Goal: Task Accomplishment & Management: Use online tool/utility

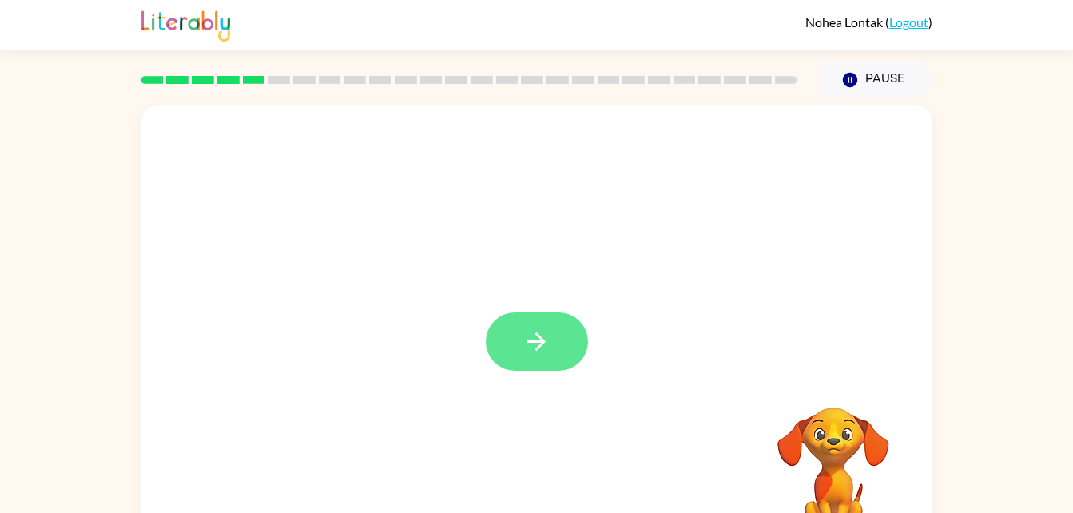
click at [525, 352] on icon "button" at bounding box center [536, 342] width 28 height 28
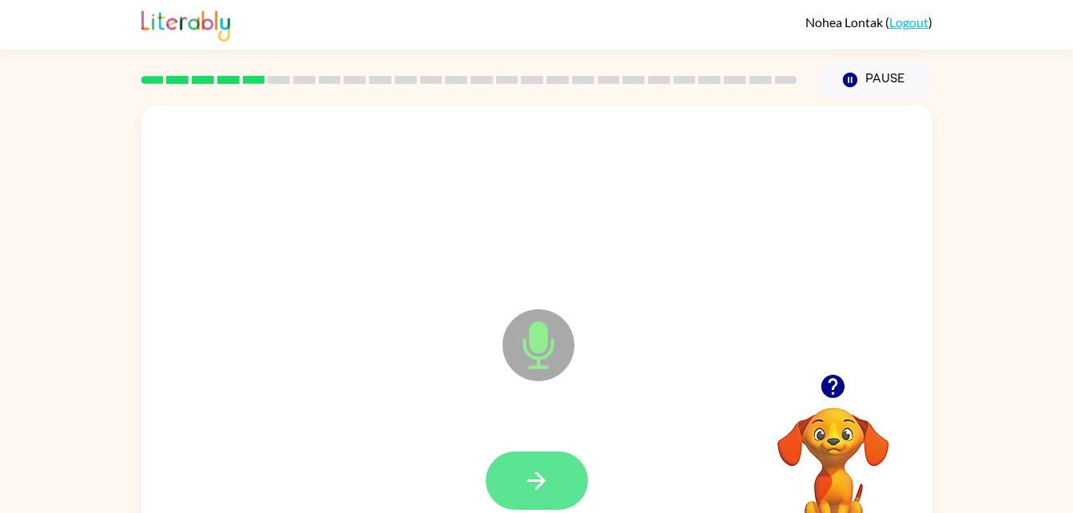
click at [543, 480] on icon "button" at bounding box center [536, 480] width 18 height 18
click at [552, 481] on button "button" at bounding box center [537, 480] width 102 height 58
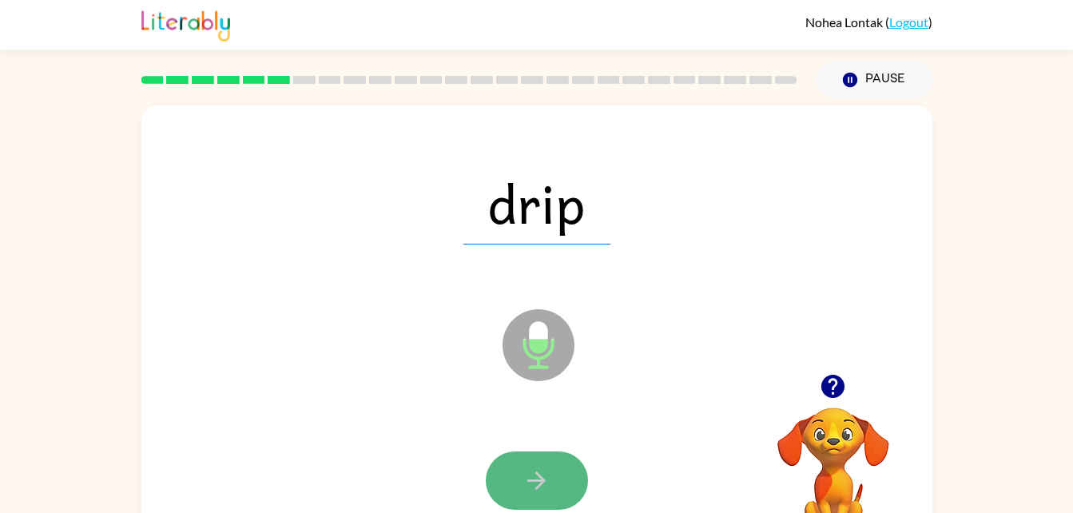
click at [534, 473] on icon "button" at bounding box center [536, 481] width 28 height 28
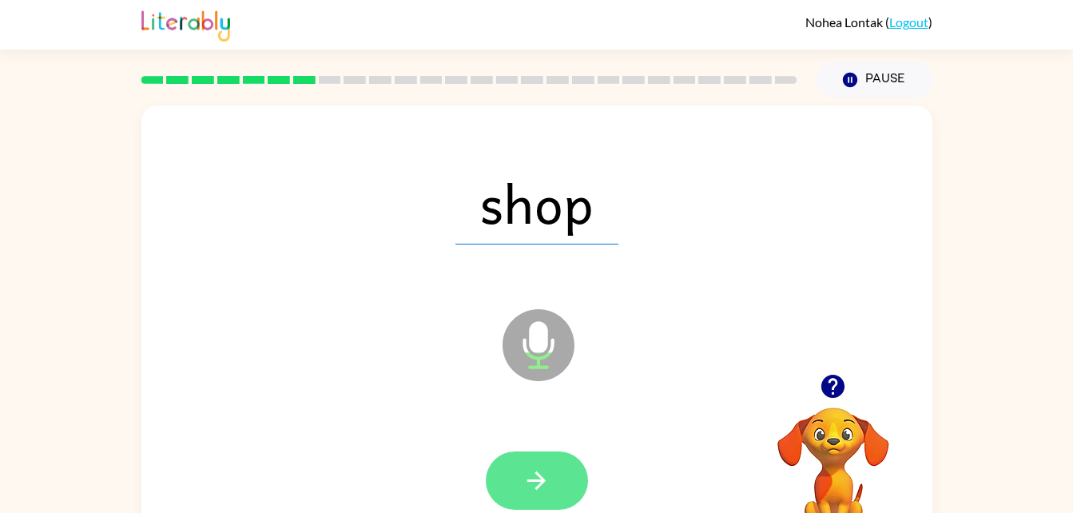
click at [526, 494] on icon "button" at bounding box center [536, 481] width 28 height 28
click at [532, 482] on icon "button" at bounding box center [536, 481] width 28 height 28
click at [534, 472] on icon "button" at bounding box center [536, 481] width 28 height 28
click at [539, 479] on icon "button" at bounding box center [536, 480] width 18 height 18
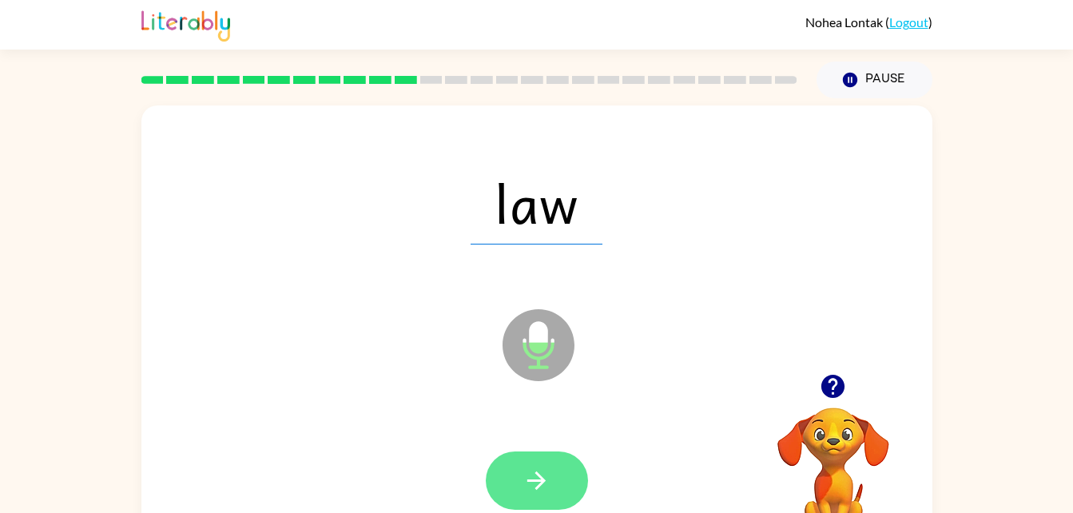
click at [537, 491] on icon "button" at bounding box center [536, 481] width 28 height 28
click at [538, 483] on icon "button" at bounding box center [536, 481] width 28 height 28
click at [531, 495] on button "button" at bounding box center [537, 480] width 102 height 58
click at [543, 474] on icon "button" at bounding box center [536, 481] width 28 height 28
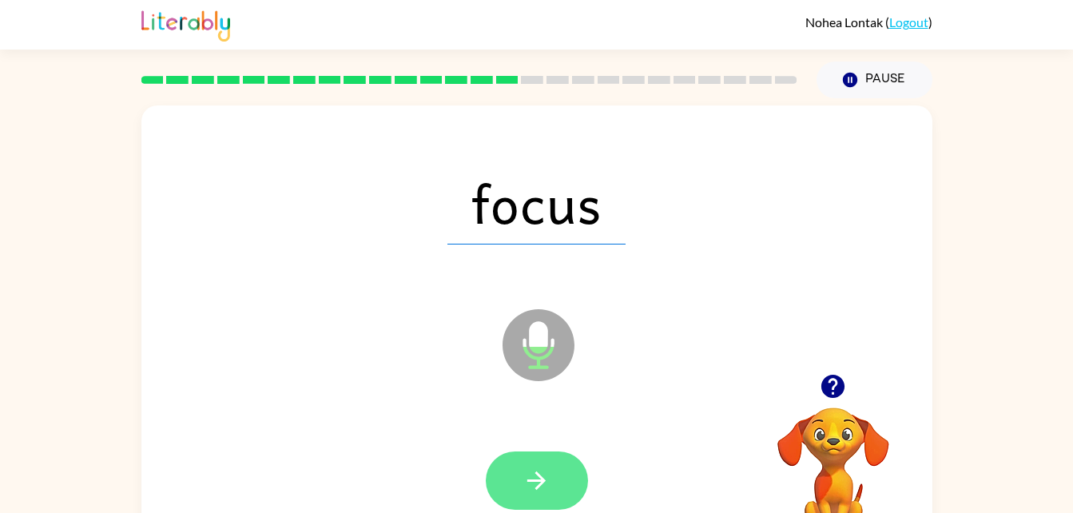
click at [542, 482] on icon "button" at bounding box center [536, 480] width 18 height 18
click at [538, 473] on icon "button" at bounding box center [536, 481] width 28 height 28
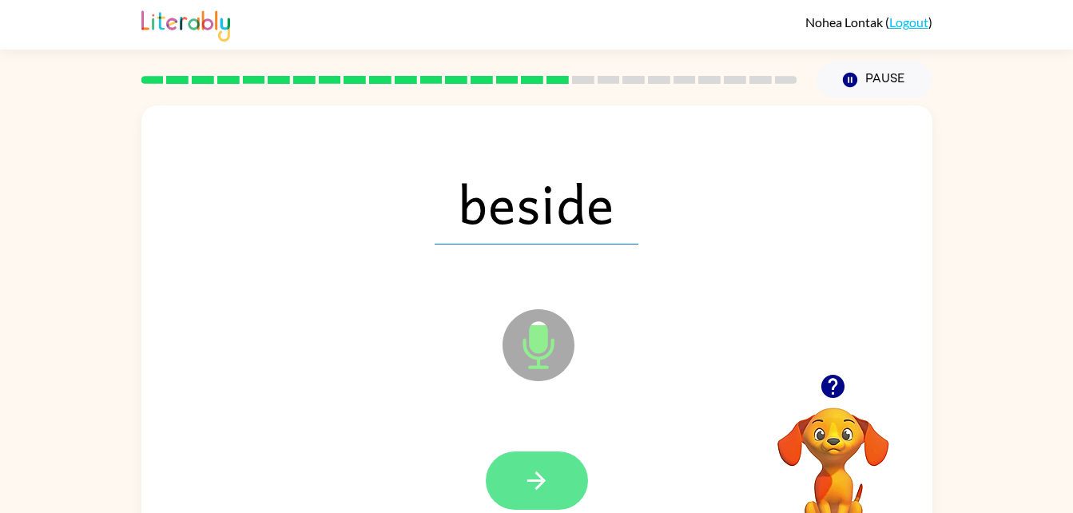
click at [530, 486] on icon "button" at bounding box center [536, 481] width 28 height 28
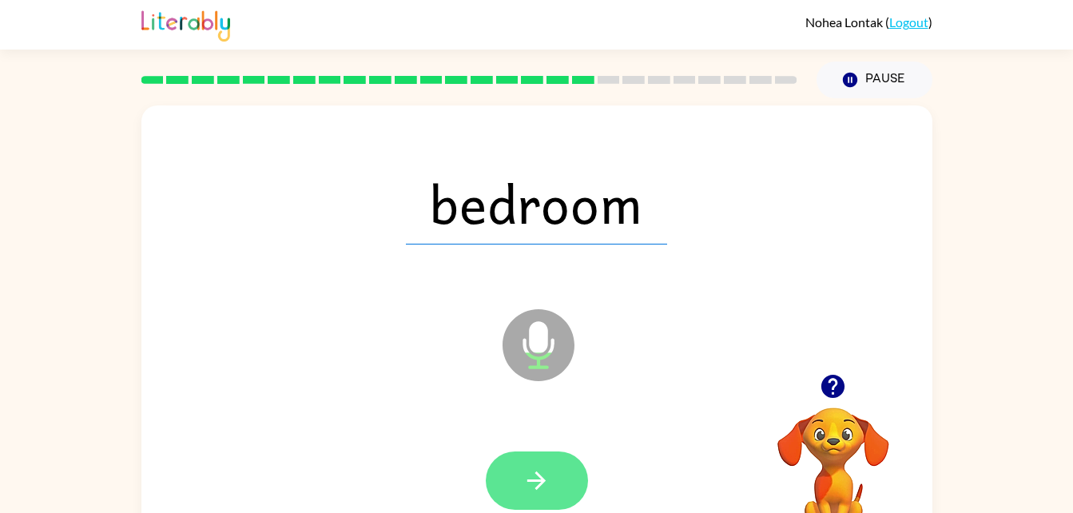
click at [556, 475] on button "button" at bounding box center [537, 480] width 102 height 58
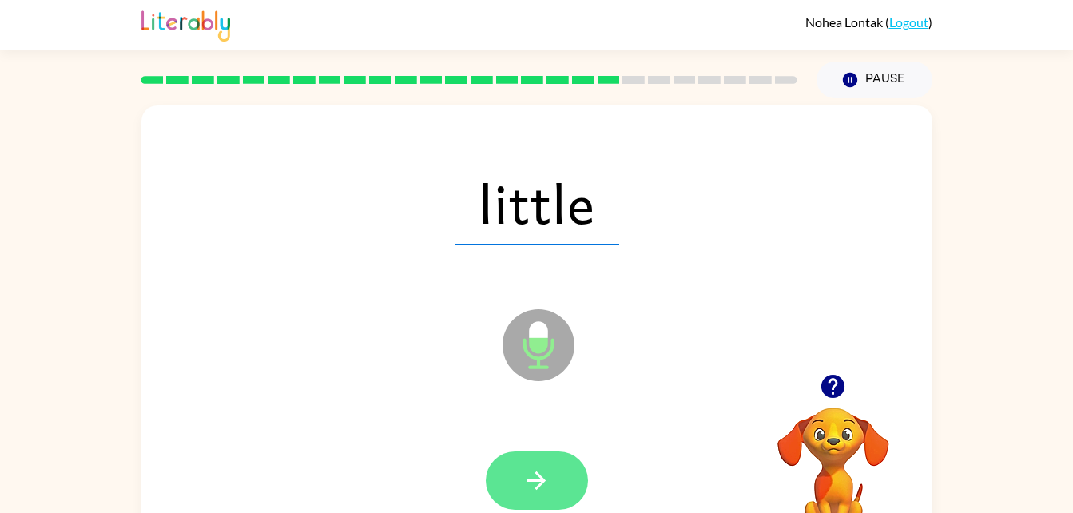
click at [542, 494] on icon "button" at bounding box center [536, 481] width 28 height 28
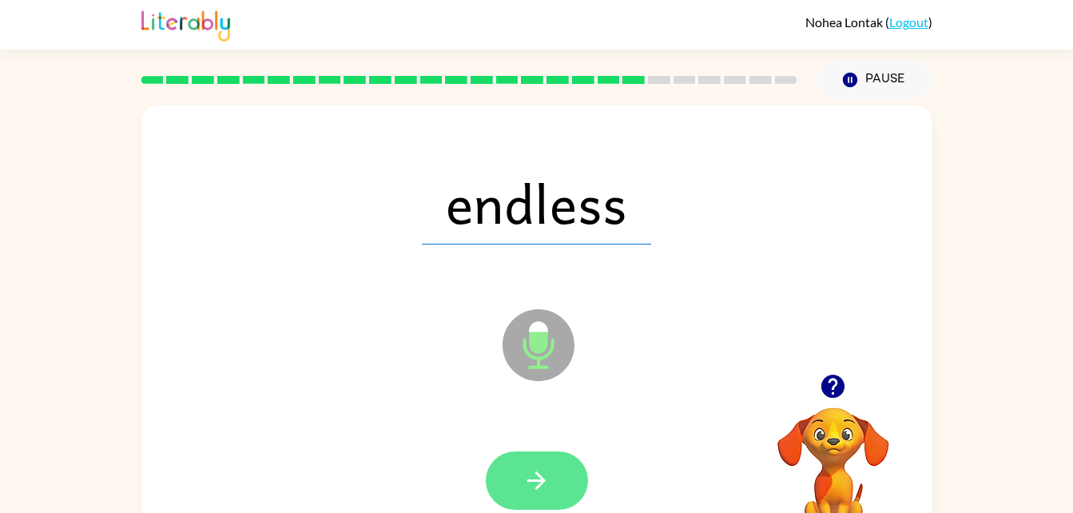
click at [535, 481] on icon "button" at bounding box center [536, 480] width 18 height 18
click at [565, 480] on button "button" at bounding box center [537, 480] width 102 height 58
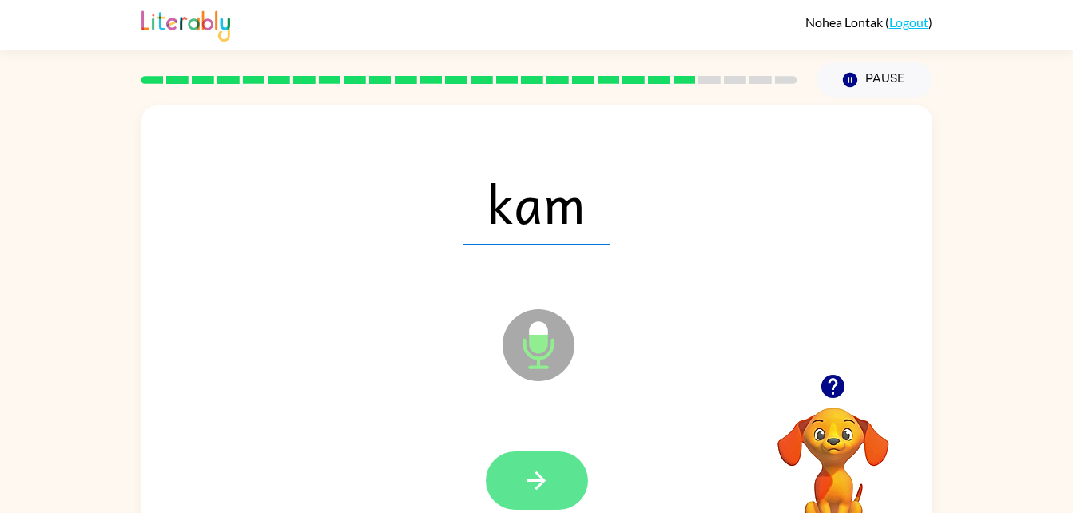
click at [559, 468] on button "button" at bounding box center [537, 480] width 102 height 58
click at [554, 492] on button "button" at bounding box center [537, 480] width 102 height 58
click at [550, 483] on icon "button" at bounding box center [536, 481] width 28 height 28
click at [546, 475] on icon "button" at bounding box center [536, 481] width 28 height 28
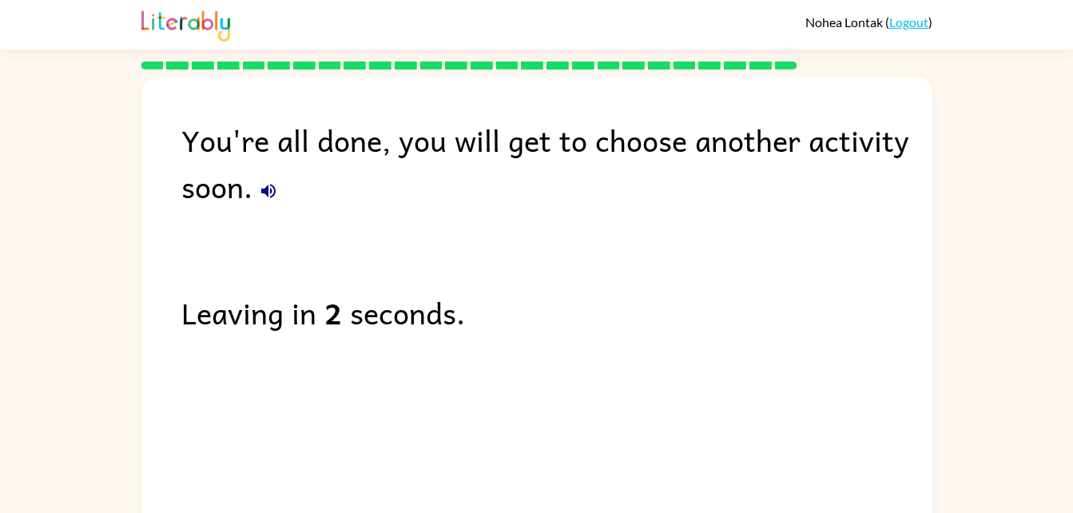
click at [253, 192] on button "button" at bounding box center [268, 191] width 32 height 32
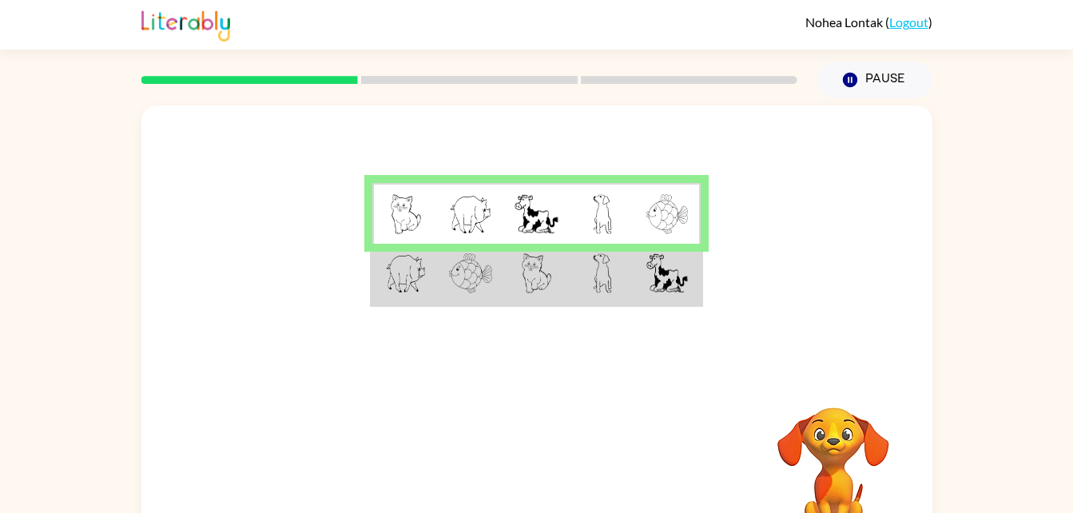
click at [603, 302] on td at bounding box center [603, 275] width 66 height 62
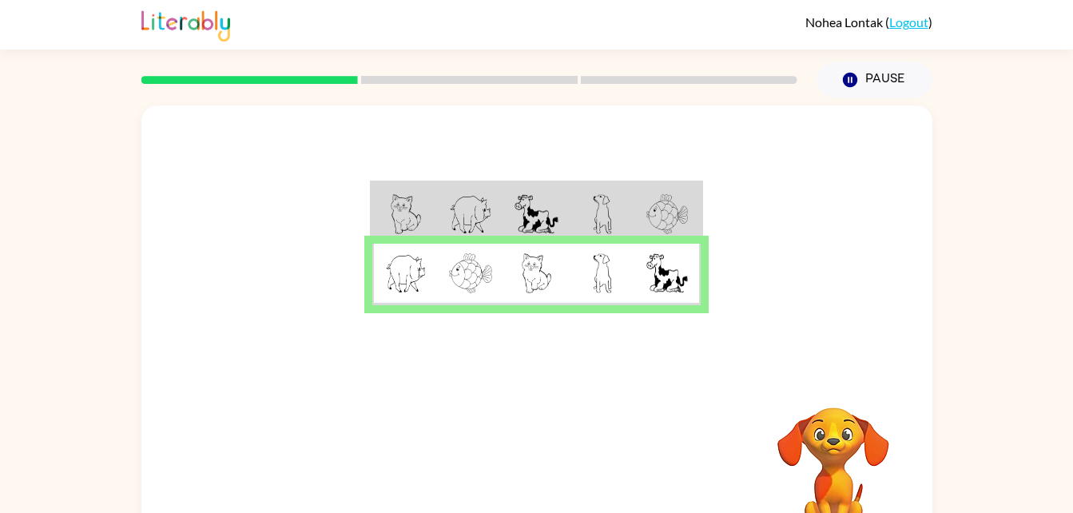
click at [604, 273] on img at bounding box center [602, 273] width 19 height 40
click at [615, 261] on td at bounding box center [603, 275] width 66 height 62
click at [667, 197] on img at bounding box center [667, 214] width 42 height 40
click at [546, 479] on icon "button" at bounding box center [536, 472] width 28 height 28
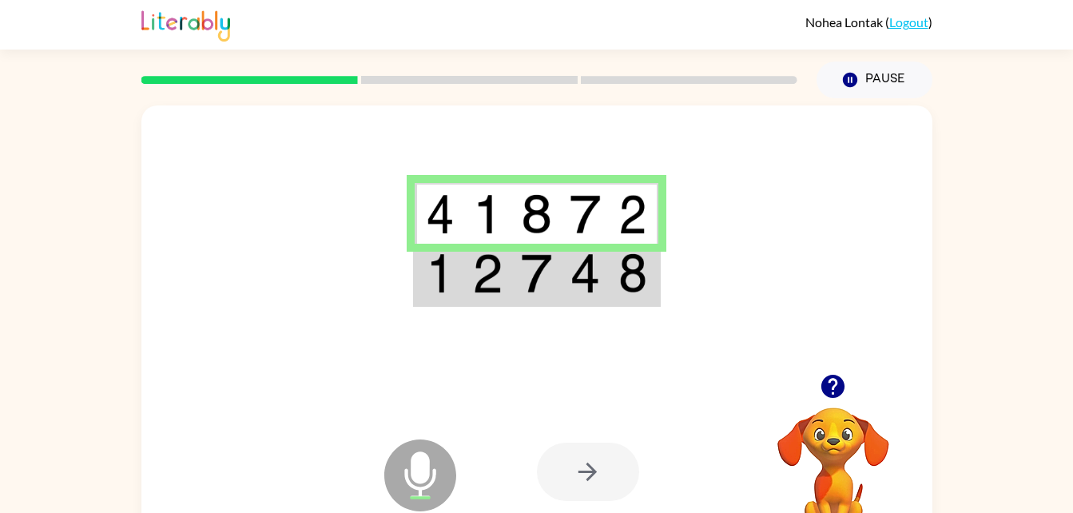
click at [576, 263] on img at bounding box center [585, 273] width 30 height 40
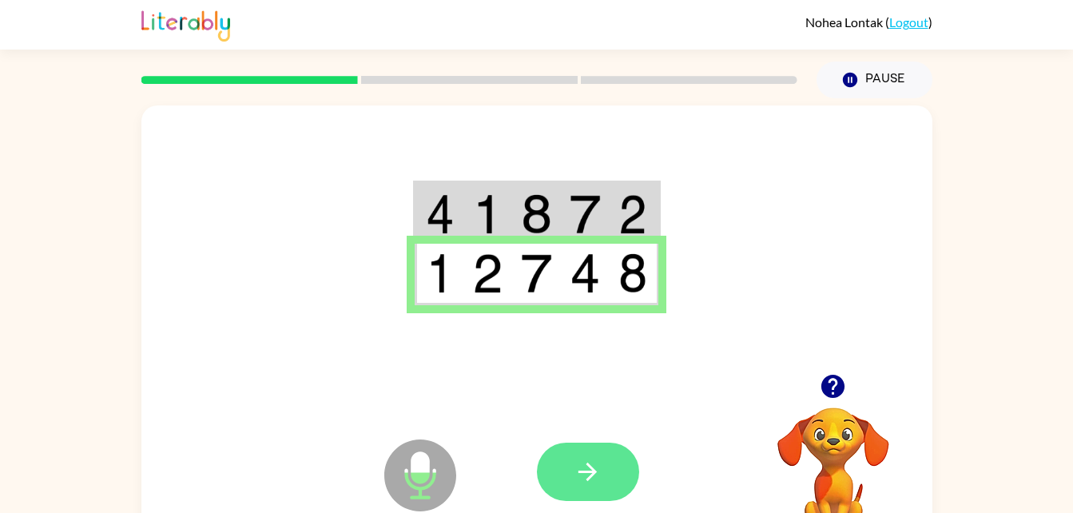
click at [595, 473] on icon "button" at bounding box center [587, 472] width 18 height 18
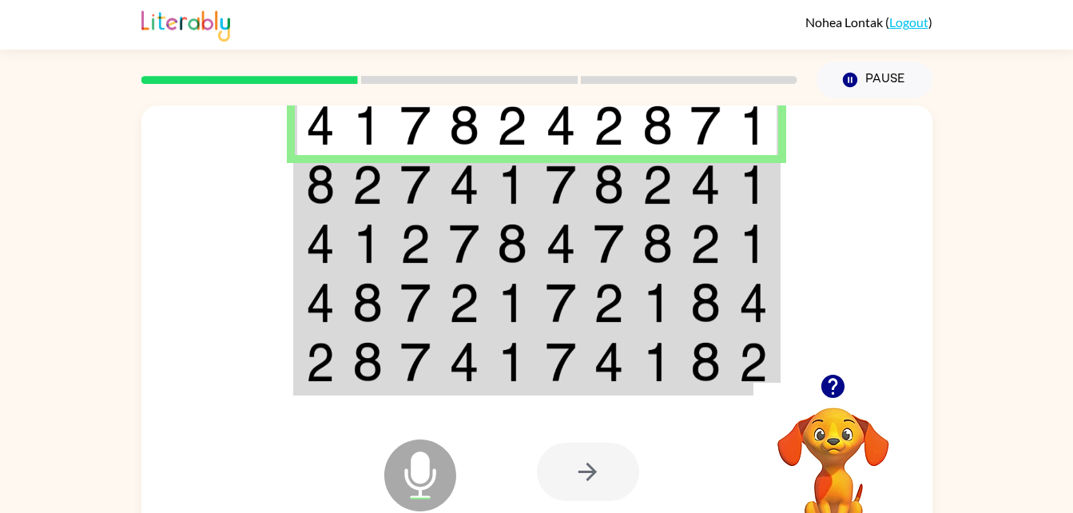
click at [433, 186] on td at bounding box center [415, 184] width 49 height 59
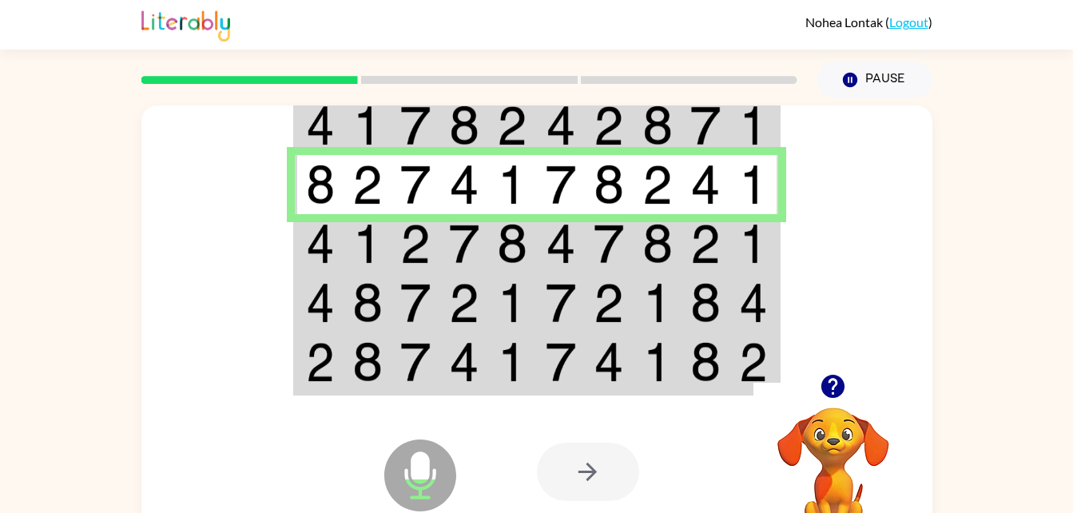
click at [657, 247] on img at bounding box center [657, 244] width 30 height 40
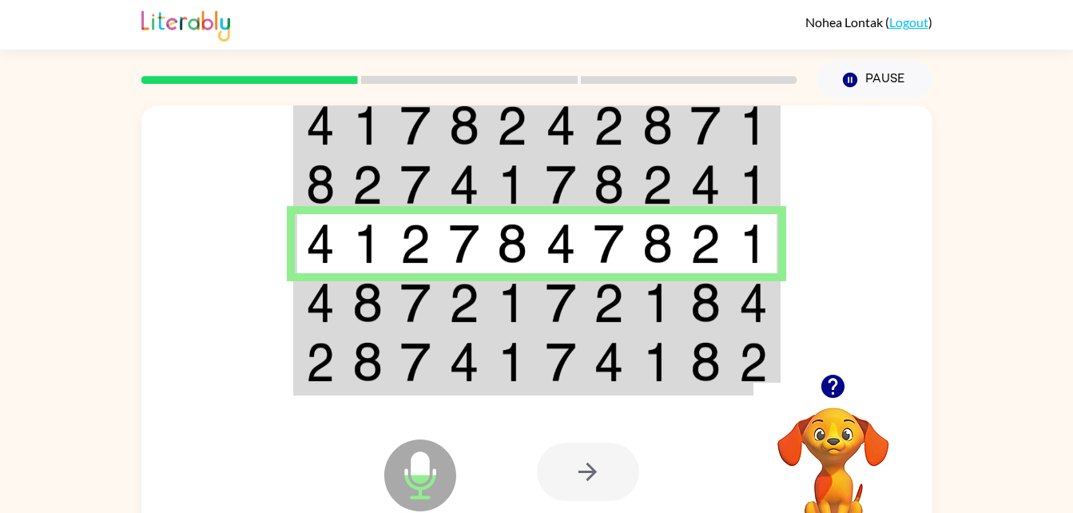
click at [598, 304] on img at bounding box center [609, 303] width 30 height 40
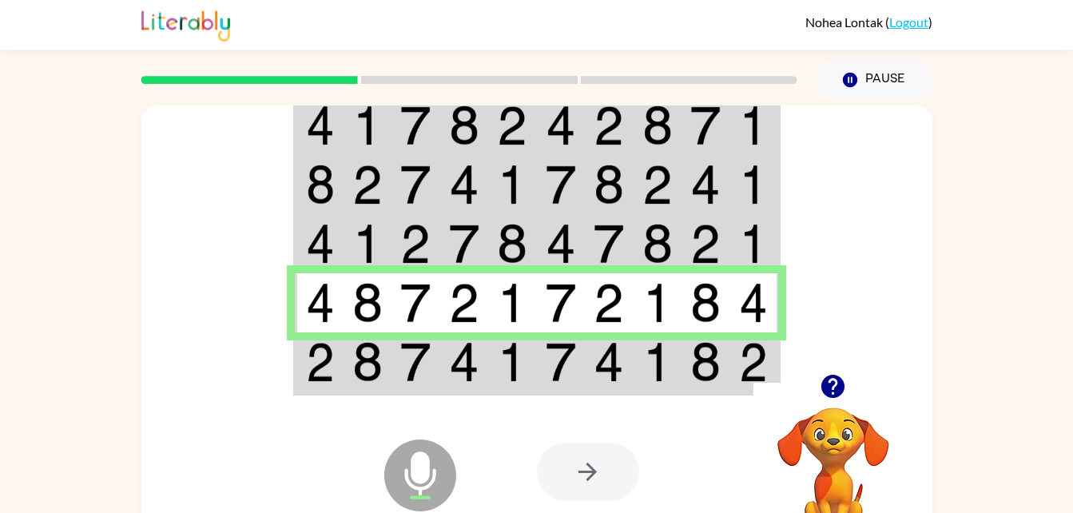
click at [383, 364] on td at bounding box center [368, 363] width 49 height 62
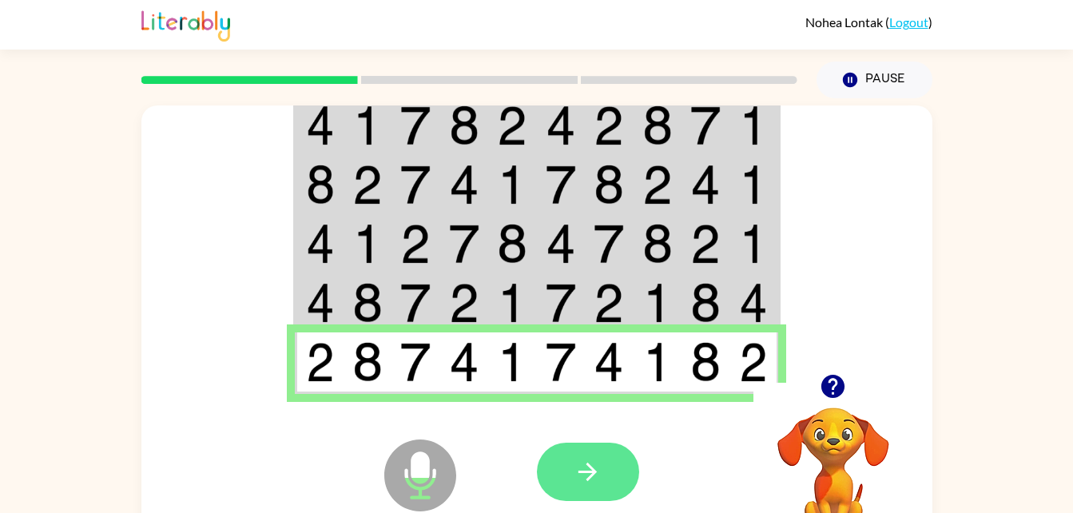
click at [588, 484] on icon "button" at bounding box center [588, 472] width 28 height 28
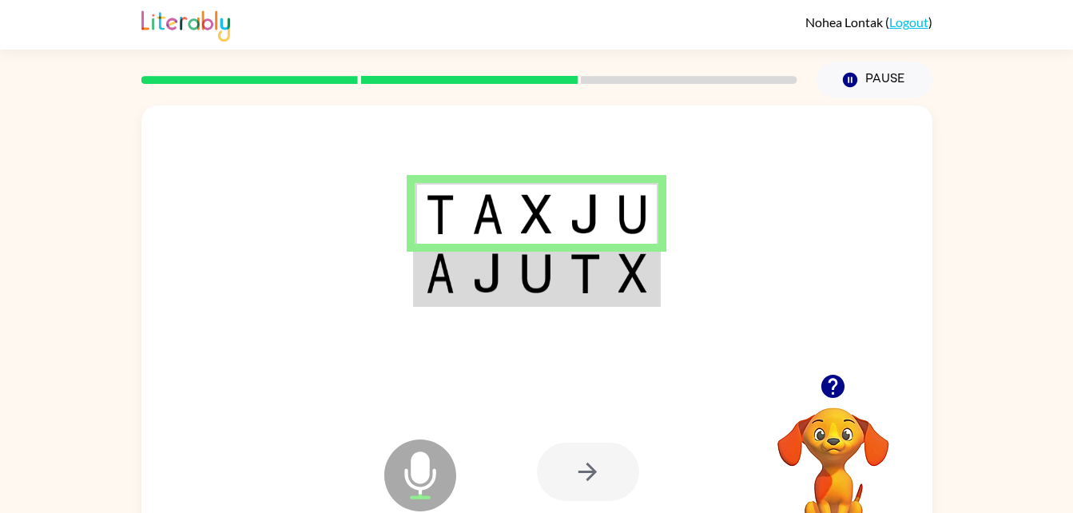
click at [574, 282] on img at bounding box center [585, 273] width 30 height 40
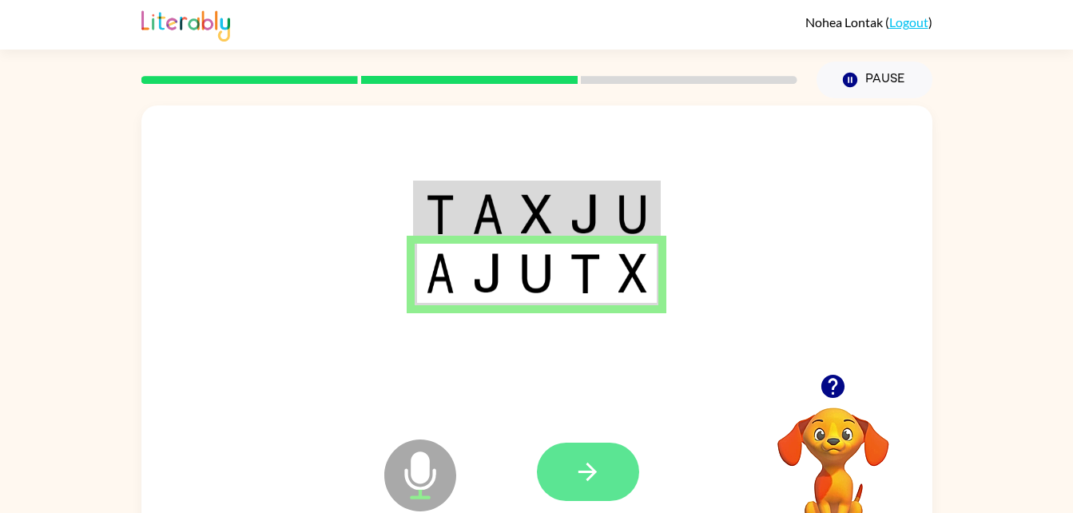
click at [597, 457] on button "button" at bounding box center [588, 472] width 102 height 58
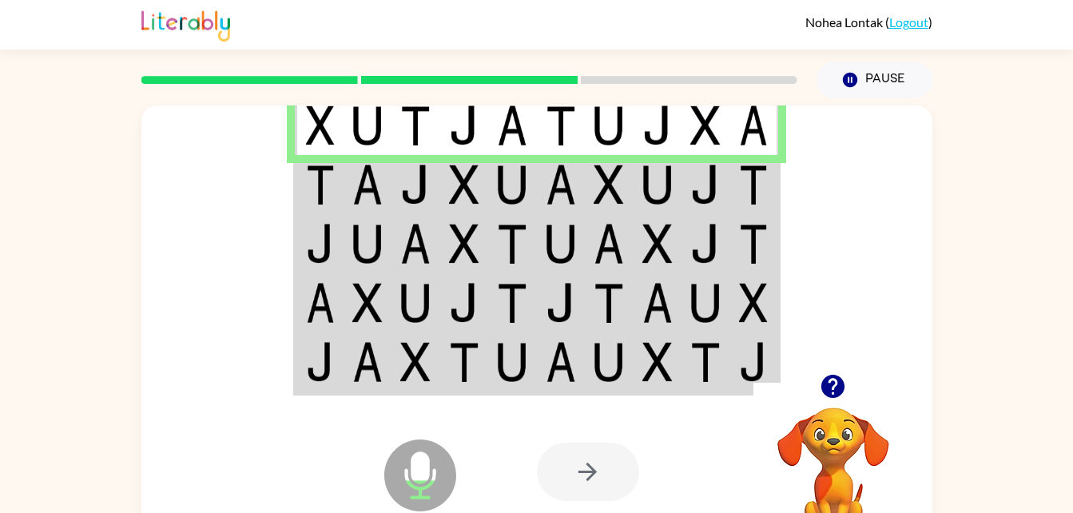
click at [714, 179] on img at bounding box center [705, 185] width 30 height 40
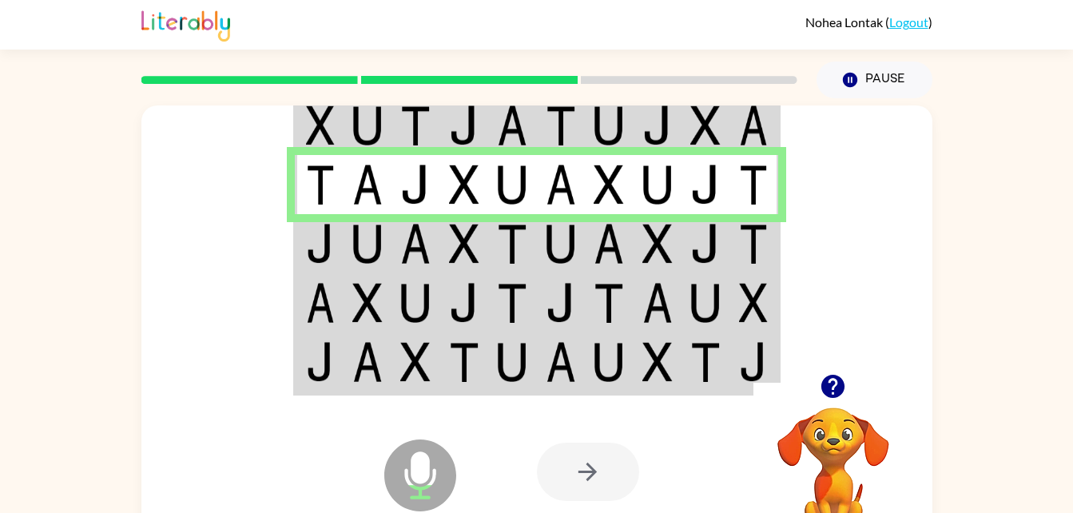
click at [392, 238] on td at bounding box center [415, 243] width 49 height 59
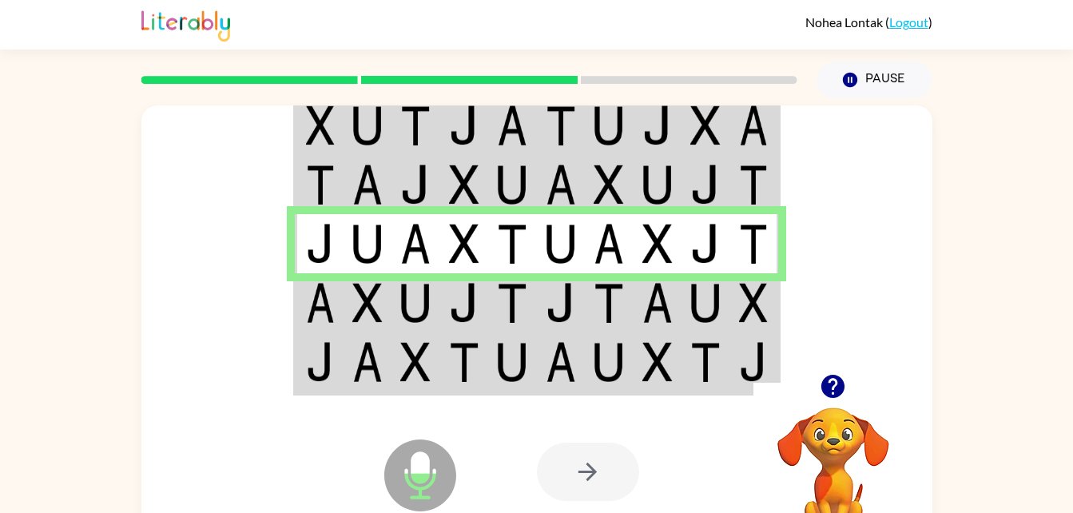
click at [463, 309] on img at bounding box center [464, 303] width 30 height 40
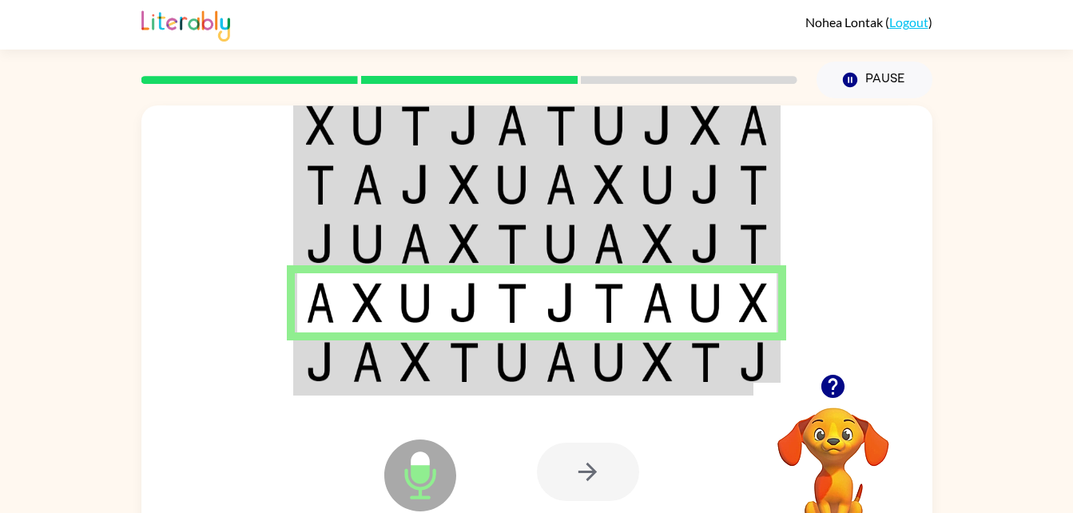
click at [350, 375] on td at bounding box center [368, 363] width 49 height 62
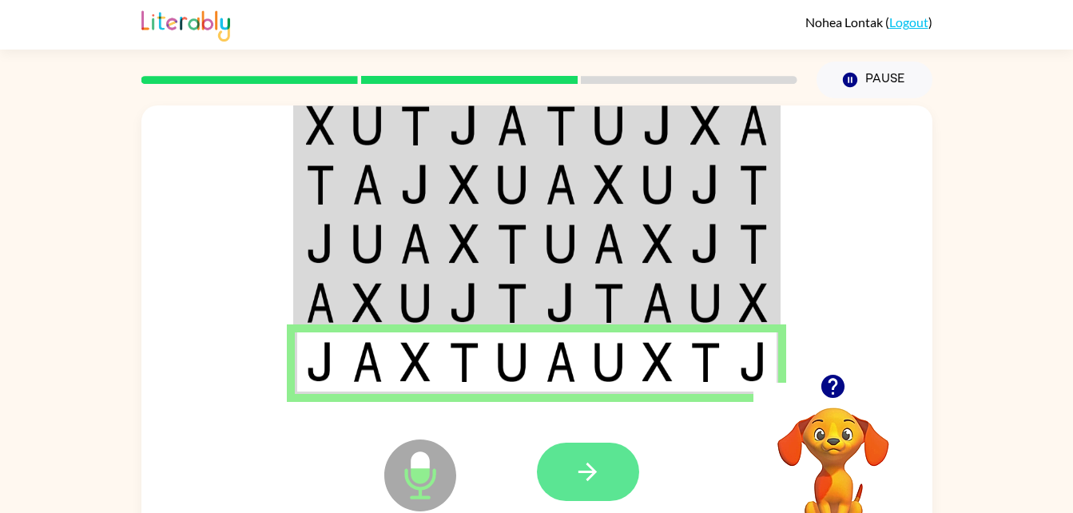
click at [587, 482] on icon "button" at bounding box center [588, 472] width 28 height 28
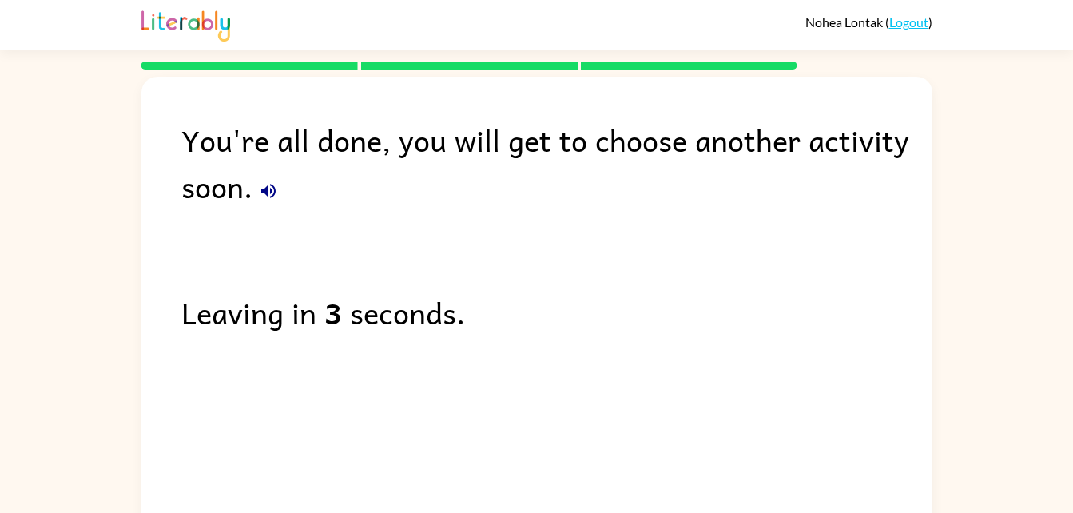
click at [267, 166] on div "You're all done, you will get to choose another activity soon." at bounding box center [556, 163] width 751 height 93
click at [277, 190] on icon "button" at bounding box center [268, 190] width 19 height 19
